Goal: Task Accomplishment & Management: Use online tool/utility

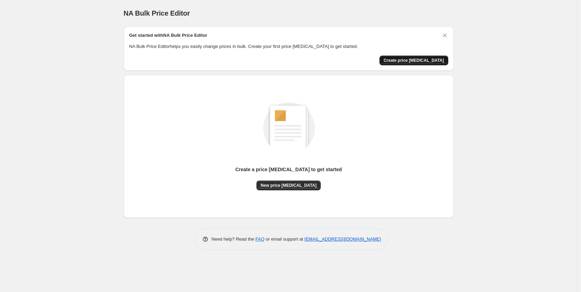
click at [407, 61] on span "Create price change job" at bounding box center [413, 61] width 60 height 6
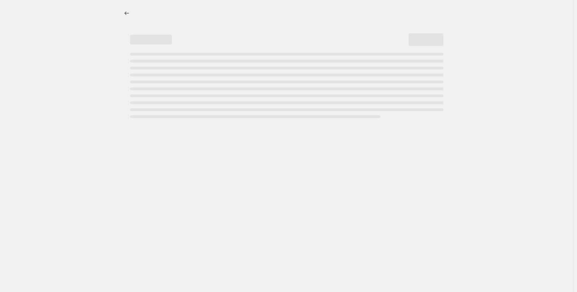
select select "percentage"
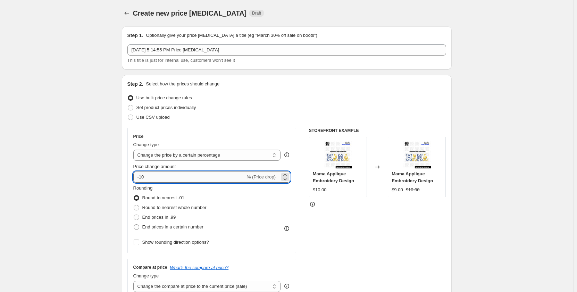
click at [198, 175] on input "-10" at bounding box center [189, 177] width 112 height 11
drag, startPoint x: 196, startPoint y: 176, endPoint x: 102, endPoint y: 173, distance: 93.8
type input "6"
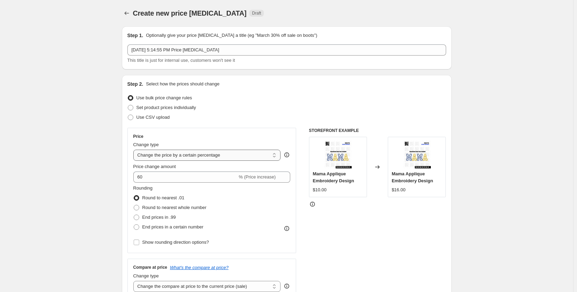
click at [206, 155] on select "Change the price to a certain amount Change the price by a certain amount Chang…" at bounding box center [207, 155] width 148 height 11
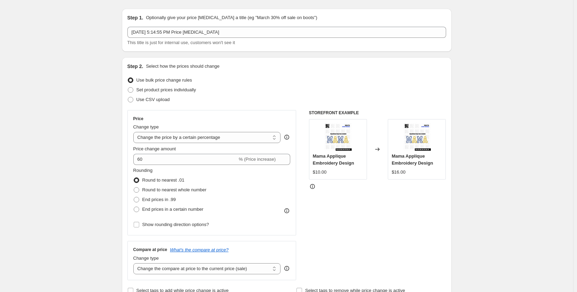
scroll to position [35, 0]
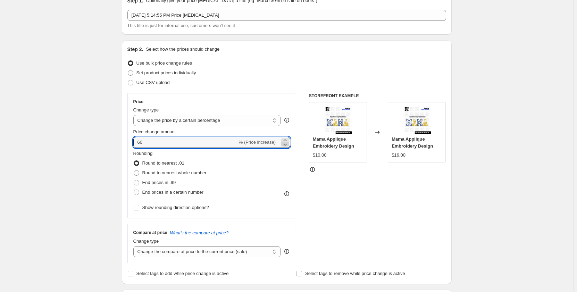
click at [287, 143] on icon at bounding box center [285, 144] width 7 height 7
click at [287, 138] on icon at bounding box center [285, 140] width 7 height 7
type input "60"
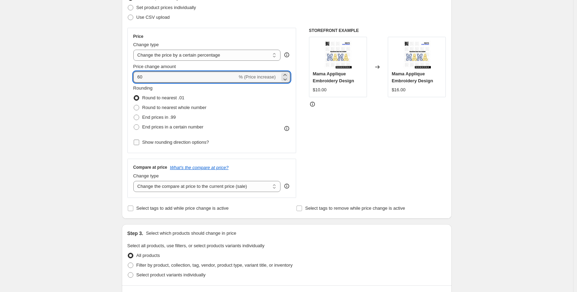
scroll to position [104, 0]
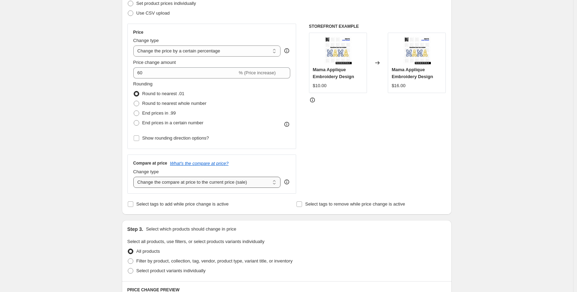
click at [158, 186] on select "Change the compare at price to the current price (sale) Change the compare at p…" at bounding box center [207, 182] width 148 height 11
click at [119, 188] on div "Step 1. Optionally give your price change job a title (eg "March 30% off sale o…" at bounding box center [284, 233] width 336 height 633
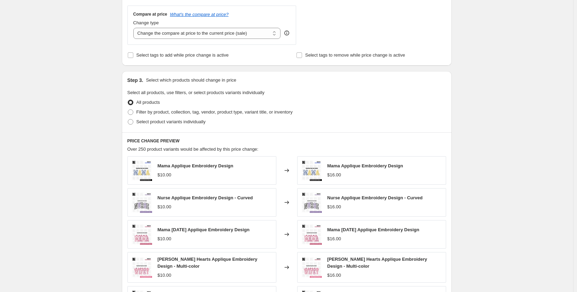
scroll to position [243, 0]
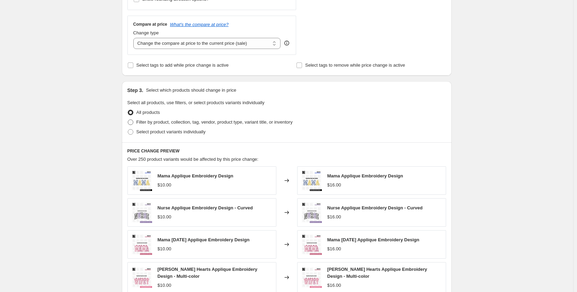
click at [134, 123] on span at bounding box center [130, 122] width 6 height 6
click at [128, 120] on input "Filter by product, collection, tag, vendor, product type, variant title, or inv…" at bounding box center [128, 119] width 0 height 0
radio input "true"
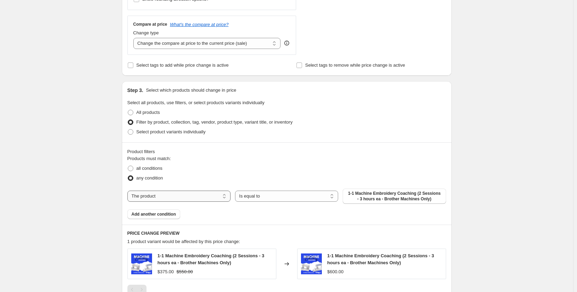
click at [207, 199] on select "The product The product's collection The product's tag The product's vendor The…" at bounding box center [178, 196] width 103 height 11
click at [267, 200] on select "Is equal to Is not equal to" at bounding box center [286, 196] width 103 height 11
click at [358, 202] on button "1-1 Machine Embroidery Coaching (2 Sessions - 3 hours ea - Brother Machines Onl…" at bounding box center [394, 196] width 103 height 15
click at [277, 197] on select "Is equal to Is not equal to" at bounding box center [286, 196] width 103 height 11
click at [374, 200] on span "1-1 Machine Embroidery Coaching (2 Sessions - 3 hours ea - Brother Machines Onl…" at bounding box center [394, 196] width 95 height 11
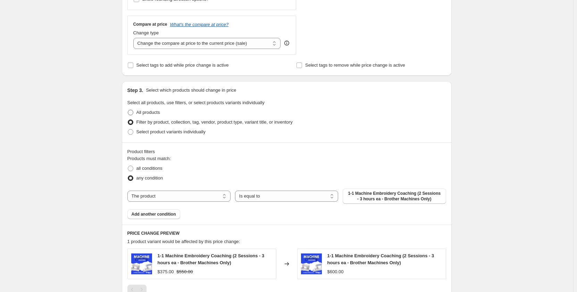
click at [133, 115] on span at bounding box center [131, 113] width 6 height 6
click at [128, 110] on input "All products" at bounding box center [128, 110] width 0 height 0
radio input "true"
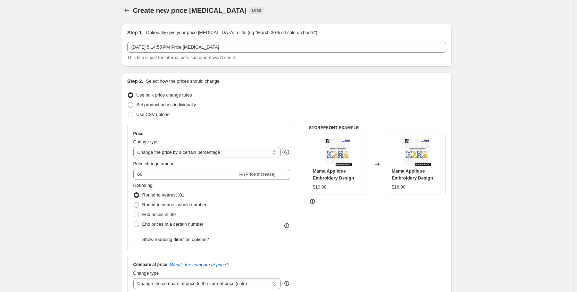
scroll to position [0, 0]
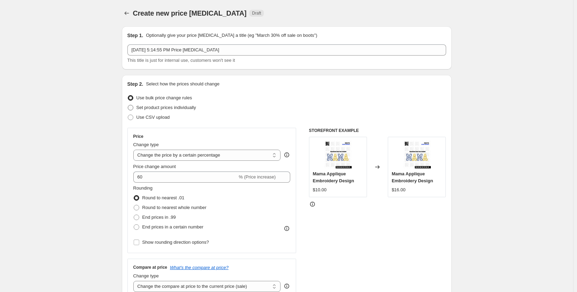
click at [133, 108] on span at bounding box center [131, 108] width 6 height 6
click at [128, 105] on input "Set product prices individually" at bounding box center [128, 105] width 0 height 0
radio input "true"
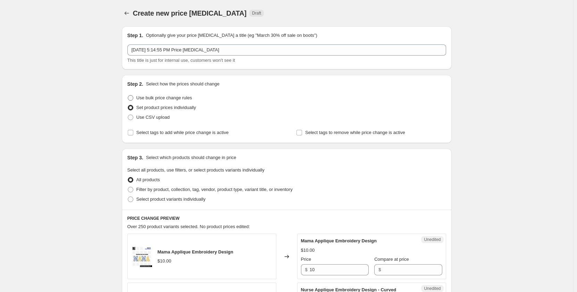
click at [133, 97] on span at bounding box center [131, 98] width 6 height 6
click at [128, 96] on input "Use bulk price change rules" at bounding box center [128, 95] width 0 height 0
radio input "true"
select select "percentage"
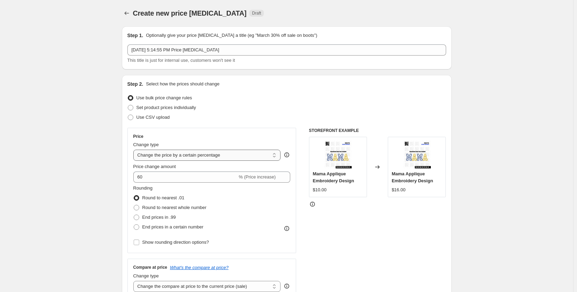
click at [280, 153] on select "Change the price to a certain amount Change the price by a certain amount Chang…" at bounding box center [207, 155] width 148 height 11
click at [252, 177] on span "% (Price increase)" at bounding box center [257, 176] width 37 height 5
click at [271, 177] on span "% (Price increase)" at bounding box center [257, 176] width 37 height 5
click at [195, 152] on select "Change the price to a certain amount Change the price by a certain amount Chang…" at bounding box center [207, 155] width 148 height 11
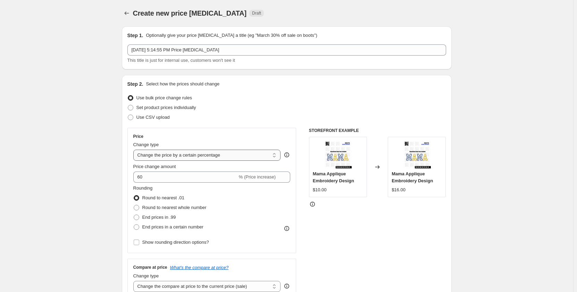
click at [275, 156] on select "Change the price to a certain amount Change the price by a certain amount Chang…" at bounding box center [207, 155] width 148 height 11
click at [135, 150] on select "Change the price to a certain amount Change the price by a certain amount Chang…" at bounding box center [207, 155] width 148 height 11
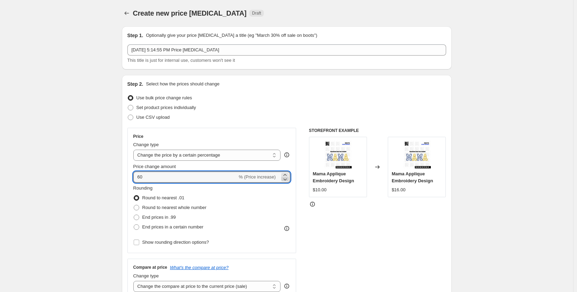
click at [286, 181] on icon at bounding box center [285, 179] width 7 height 7
click at [288, 174] on icon at bounding box center [285, 175] width 7 height 7
click at [138, 173] on input "60" at bounding box center [185, 177] width 104 height 11
type input "-60"
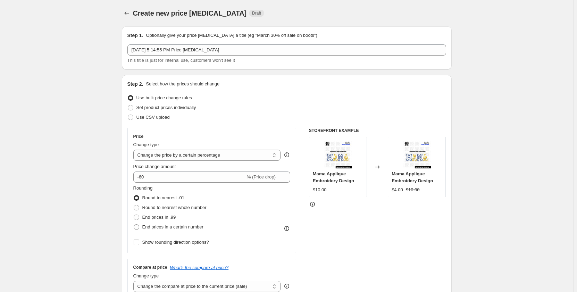
click at [139, 208] on span at bounding box center [137, 208] width 6 height 6
click at [134, 205] on input "Round to nearest whole number" at bounding box center [134, 205] width 0 height 0
radio input "true"
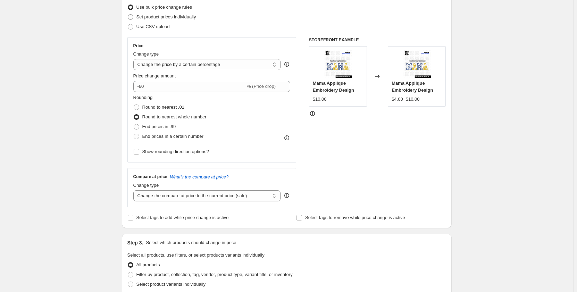
scroll to position [104, 0]
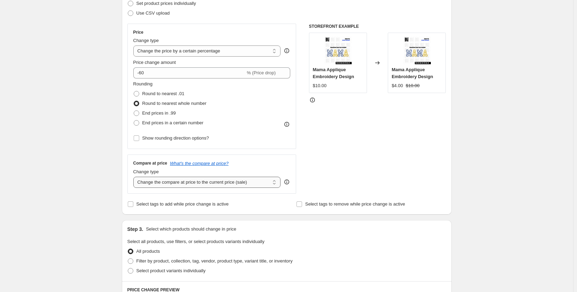
click at [274, 184] on select "Change the compare at price to the current price (sale) Change the compare at p…" at bounding box center [207, 182] width 148 height 11
click at [216, 185] on select "Change the compare at price to the current price (sale) Change the compare at p…" at bounding box center [207, 182] width 148 height 11
click at [87, 163] on div "Create new price change job. This page is ready Create new price change job Dra…" at bounding box center [286, 244] width 573 height 696
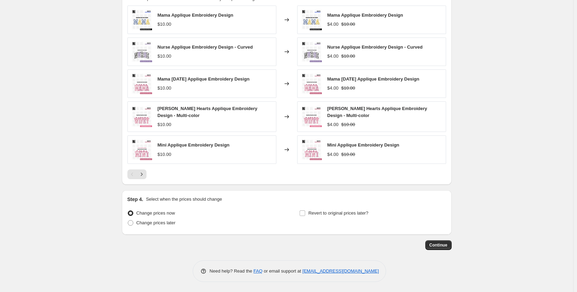
scroll to position [405, 0]
click at [436, 245] on span "Continue" at bounding box center [439, 245] width 18 height 6
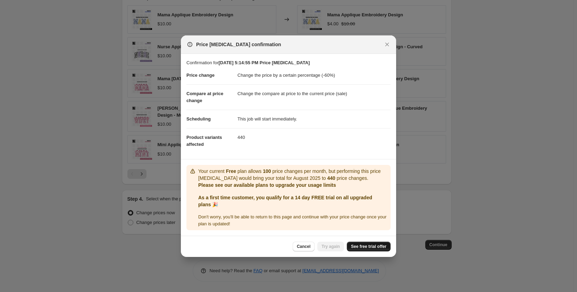
click at [358, 246] on span "See free trial offer" at bounding box center [368, 247] width 35 height 6
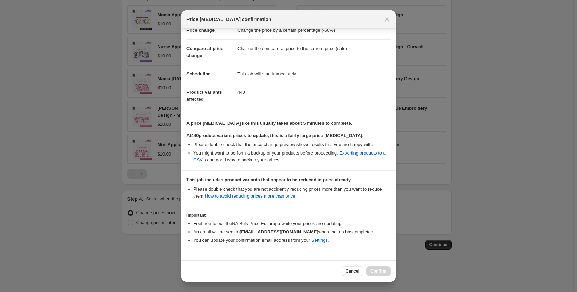
scroll to position [39, 0]
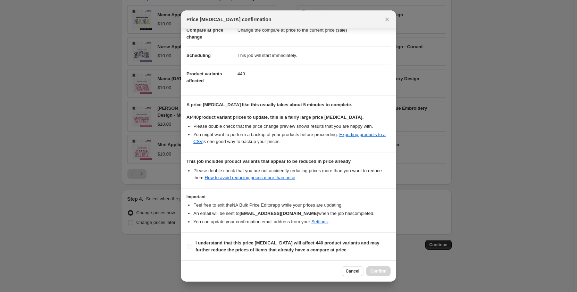
click at [190, 248] on input "I understand that this price change job will affect 440 product variants and ma…" at bounding box center [190, 247] width 6 height 6
checkbox input "true"
click at [345, 272] on button "Cancel" at bounding box center [353, 271] width 22 height 10
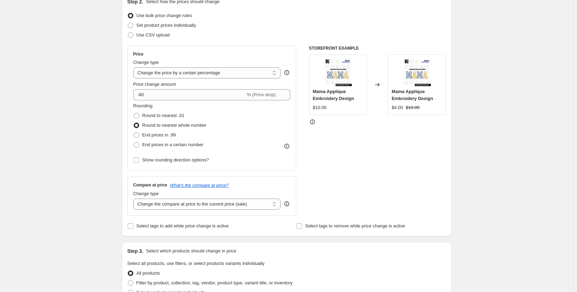
scroll to position [23, 0]
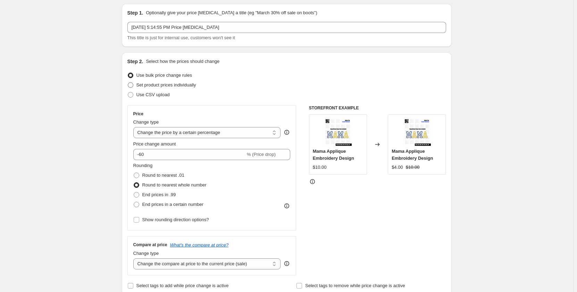
click at [133, 84] on span at bounding box center [131, 85] width 6 height 6
click at [128, 83] on input "Set product prices individually" at bounding box center [128, 82] width 0 height 0
radio input "true"
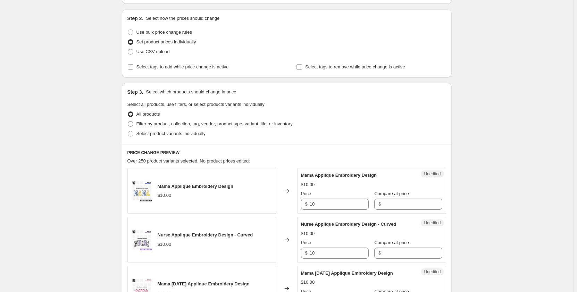
scroll to position [57, 0]
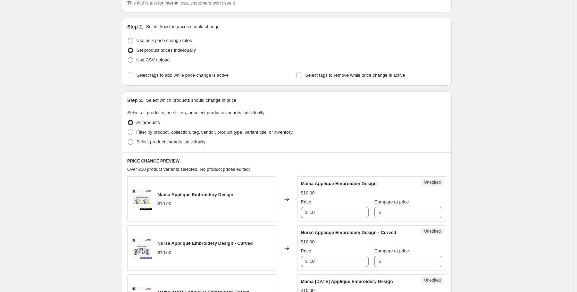
click at [130, 38] on span at bounding box center [131, 41] width 6 height 6
click at [128, 38] on input "Use bulk price change rules" at bounding box center [128, 38] width 0 height 0
radio input "true"
select select "percentage"
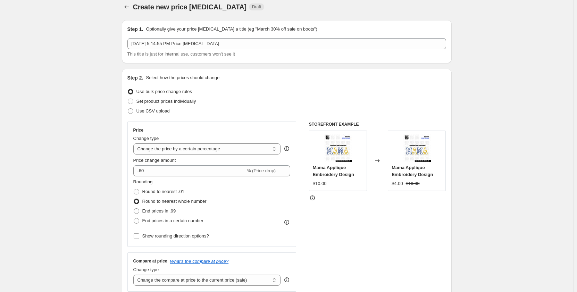
scroll to position [0, 0]
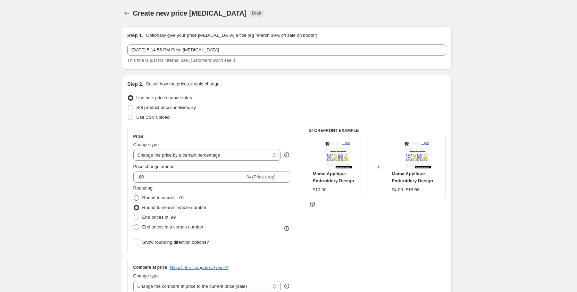
click at [137, 199] on span at bounding box center [137, 198] width 6 height 6
click at [134, 196] on input "Round to nearest .01" at bounding box center [134, 195] width 0 height 0
radio input "true"
click at [139, 216] on span at bounding box center [137, 218] width 6 height 6
click at [134, 215] on input "End prices in .99" at bounding box center [134, 215] width 0 height 0
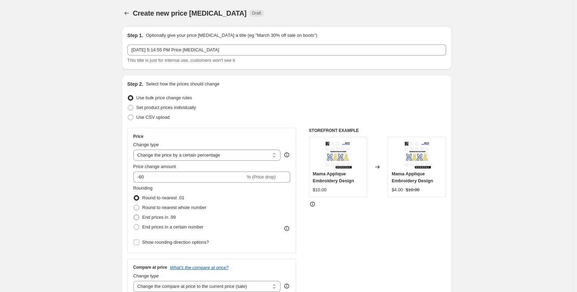
radio input "true"
click at [139, 226] on span at bounding box center [137, 227] width 6 height 6
click at [134, 225] on input "End prices in a certain number" at bounding box center [134, 224] width 0 height 0
radio input "true"
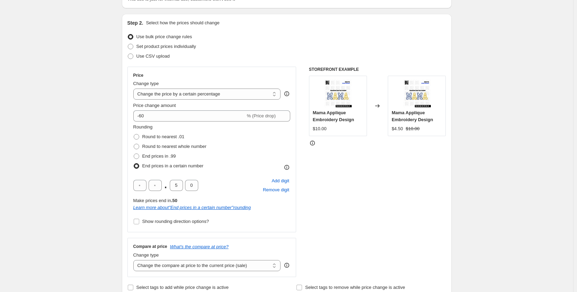
scroll to position [69, 0]
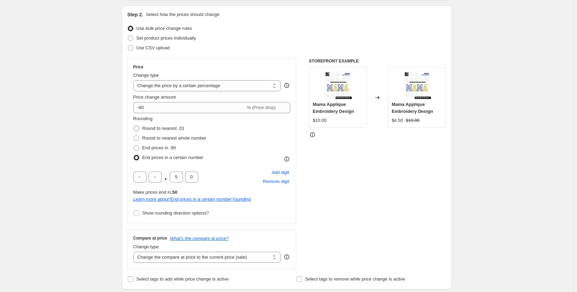
click at [138, 126] on span at bounding box center [137, 129] width 6 height 6
click at [134, 126] on input "Round to nearest .01" at bounding box center [134, 126] width 0 height 0
radio input "true"
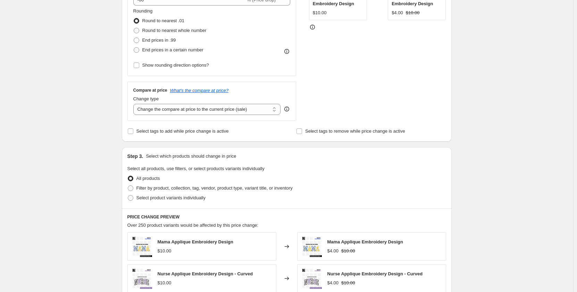
scroll to position [208, 0]
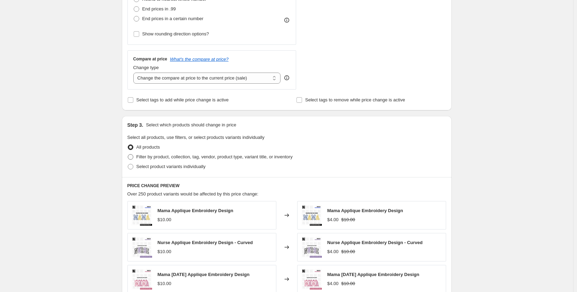
click at [133, 157] on span at bounding box center [131, 157] width 6 height 6
click at [128, 155] on input "Filter by product, collection, tag, vendor, product type, variant title, or inv…" at bounding box center [128, 154] width 0 height 0
radio input "true"
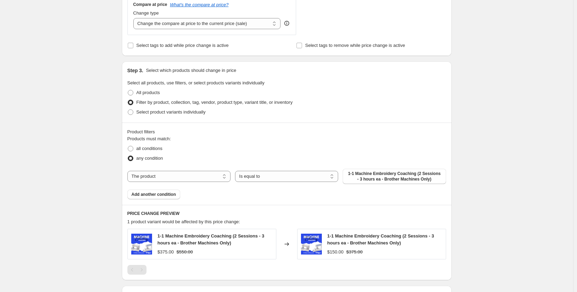
scroll to position [278, 0]
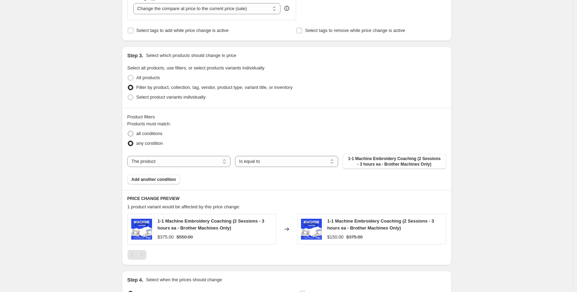
click at [132, 134] on span at bounding box center [131, 134] width 6 height 6
click at [128, 131] on input "all conditions" at bounding box center [128, 131] width 0 height 0
radio input "true"
click at [440, 166] on span "1-1 Machine Embroidery Coaching (2 Sessions - 3 hours ea - Brother Machines Onl…" at bounding box center [394, 161] width 95 height 11
click at [131, 78] on span at bounding box center [131, 78] width 6 height 6
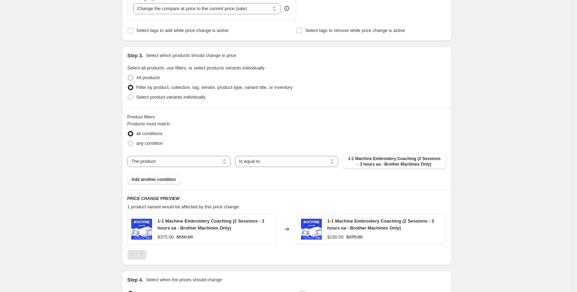
click at [128, 75] on input "All products" at bounding box center [128, 75] width 0 height 0
radio input "true"
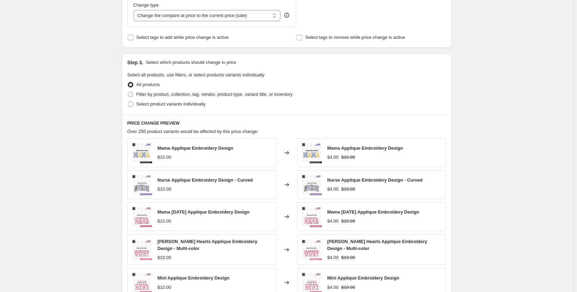
scroll to position [231, 0]
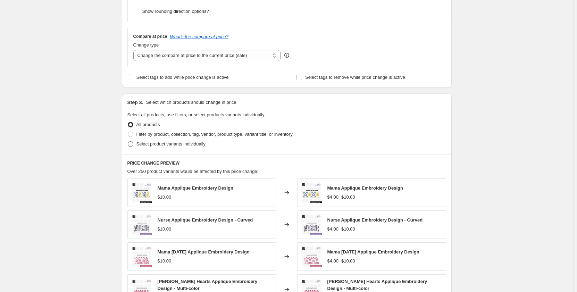
click at [131, 144] on span at bounding box center [131, 144] width 6 height 6
click at [128, 142] on input "Select product variants individually" at bounding box center [128, 141] width 0 height 0
radio input "true"
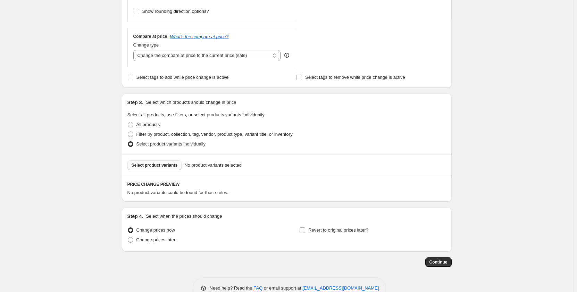
click at [167, 166] on span "Select product variants" at bounding box center [155, 166] width 46 height 6
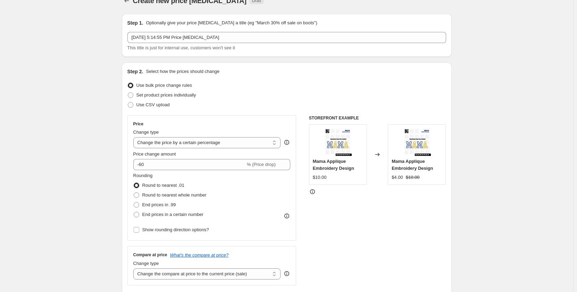
scroll to position [9, 0]
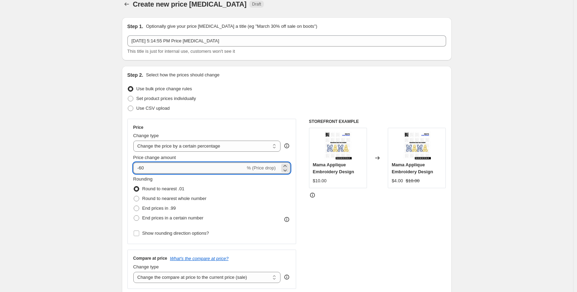
click at [148, 163] on input "-60" at bounding box center [189, 168] width 112 height 11
type input "-6"
type input "-50"
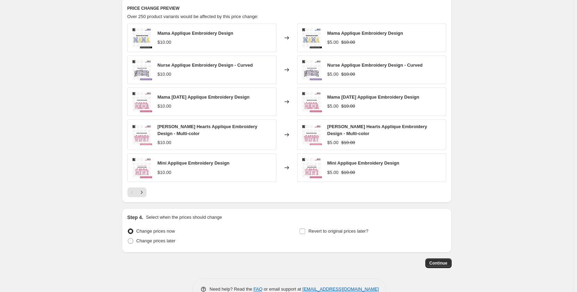
scroll to position [426, 0]
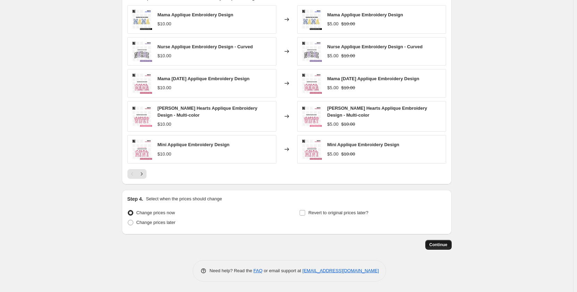
click at [433, 246] on span "Continue" at bounding box center [439, 245] width 18 height 6
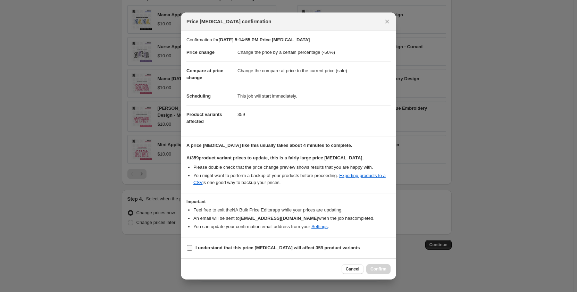
click at [193, 246] on label "I understand that this price change job will affect 359 product variants" at bounding box center [273, 248] width 173 height 10
click at [192, 246] on input "I understand that this price change job will affect 359 product variants" at bounding box center [190, 248] width 6 height 6
checkbox input "true"
click at [377, 270] on span "Confirm" at bounding box center [379, 269] width 16 height 6
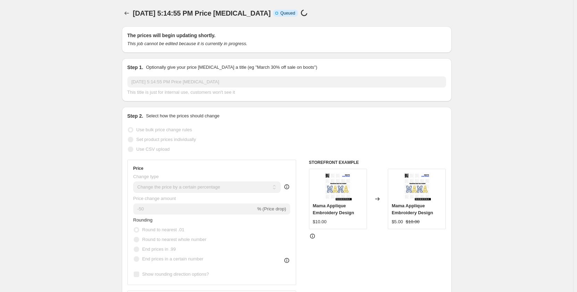
scroll to position [426, 0]
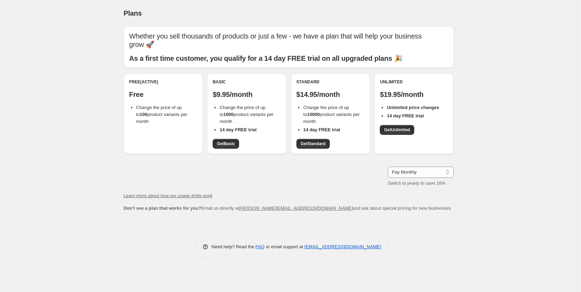
click at [223, 149] on div "Basic $9.95/month Change the price of up to 1000 product variants per month 14 …" at bounding box center [246, 114] width 79 height 81
click at [224, 144] on span "Get Basic" at bounding box center [226, 144] width 18 height 6
